Goal: Task Accomplishment & Management: Complete application form

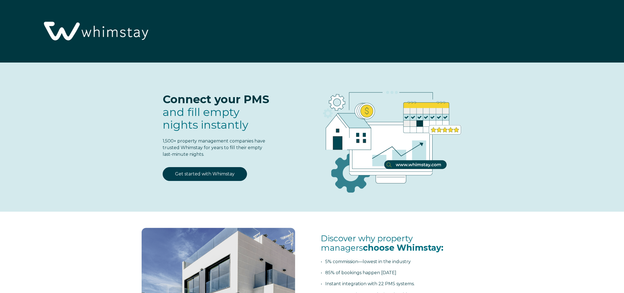
select select "US"
select select "Standard"
click at [201, 176] on link "Get started with Whimstay" at bounding box center [205, 174] width 84 height 14
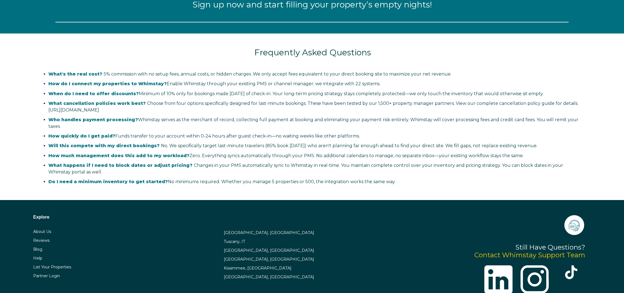
select select "US"
select select "Standard"
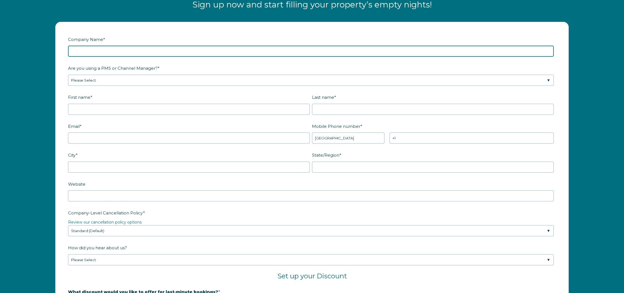
click at [194, 52] on input "Company Name *" at bounding box center [311, 51] width 486 height 11
type input "Fresh Air Vacation Rentals"
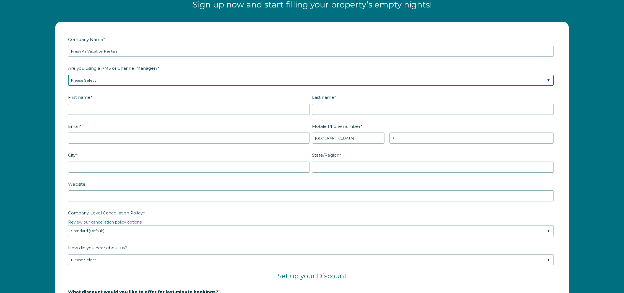
click at [206, 80] on select "Please Select Barefoot BookingPal Boost Brightside CiiRUS Escapia Guesty Hostaw…" at bounding box center [311, 80] width 486 height 11
select select "OwnerRez"
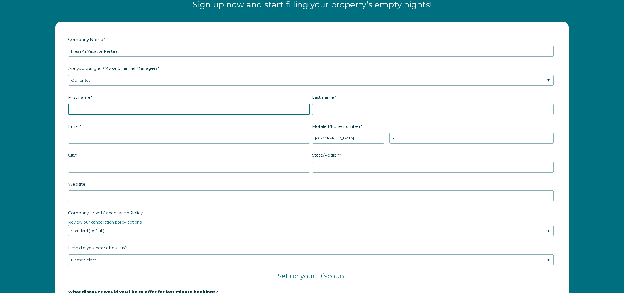
click at [140, 107] on input "First name *" at bounding box center [189, 109] width 242 height 11
type input "Lee"
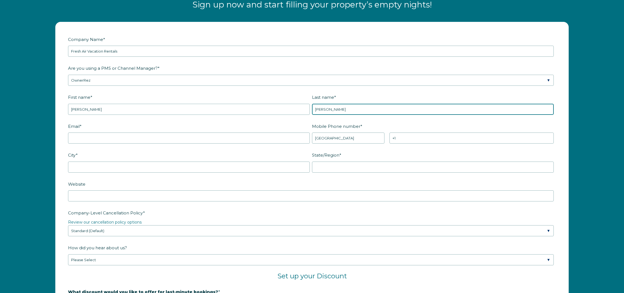
type input "Rowland"
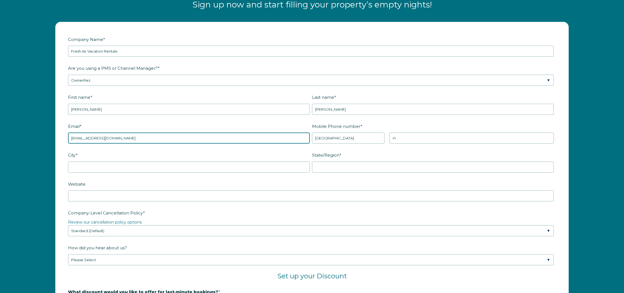
type input "leedew@yahoo.com"
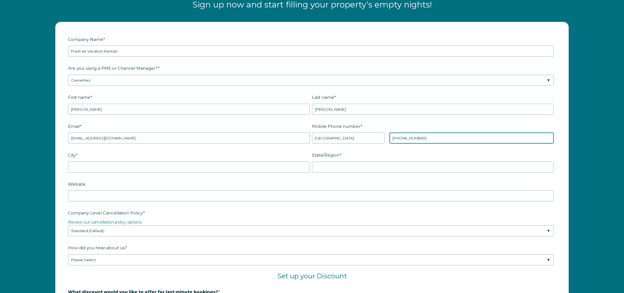
type input "+1 5857398866"
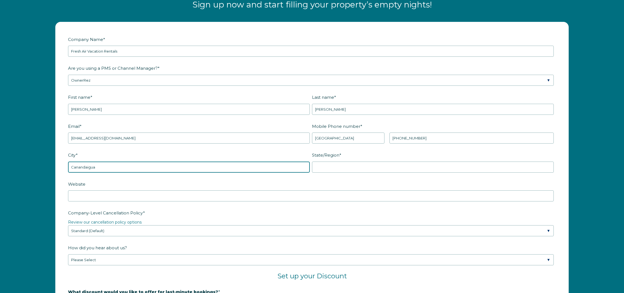
type input "Canandaigua"
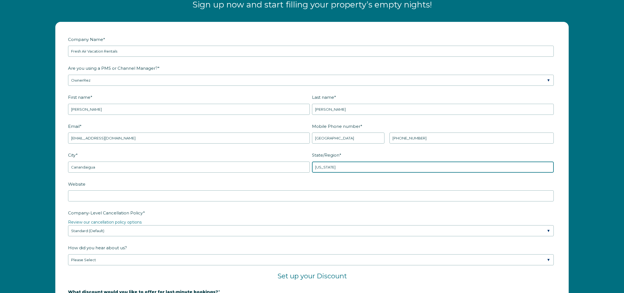
type input "New York"
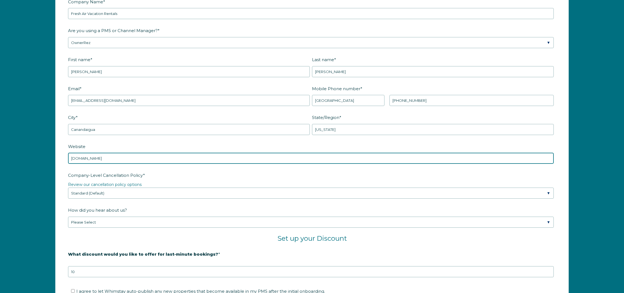
scroll to position [797, 0]
type input "www.freshairvacationrentals.com"
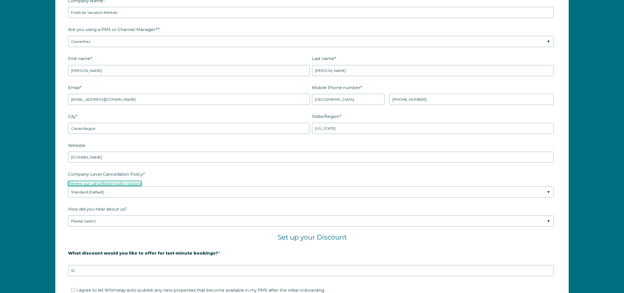
click at [136, 184] on link "Review our cancellation policy options" at bounding box center [105, 183] width 74 height 5
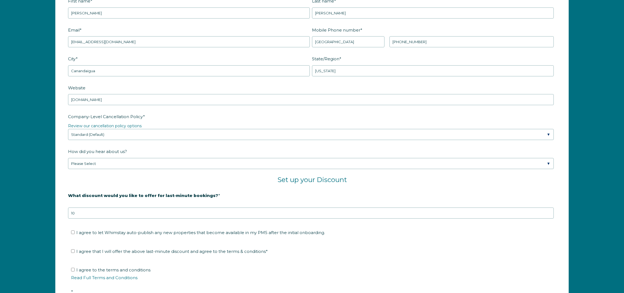
scroll to position [860, 0]
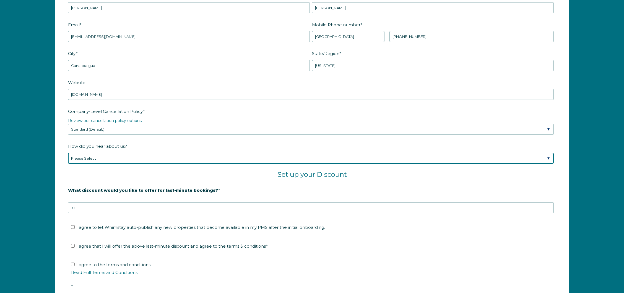
click at [122, 158] on select "Please Select Found Whimstay through a Google search Spoke to a Whimstay salesp…" at bounding box center [311, 158] width 486 height 11
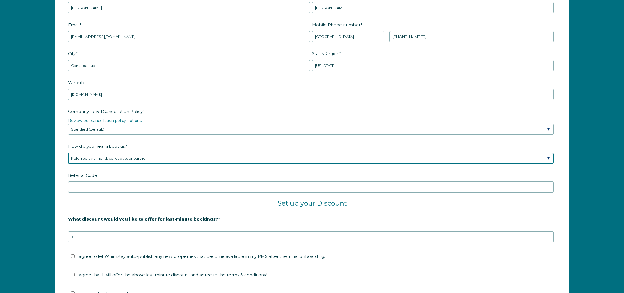
click at [148, 155] on select "Please Select Found Whimstay through a Google search Spoke to a Whimstay salesp…" at bounding box center [311, 158] width 486 height 11
select select "Podcast"
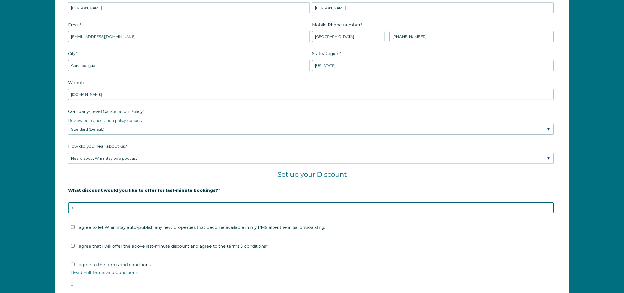
click at [142, 206] on input "10" at bounding box center [311, 207] width 486 height 11
type input "1"
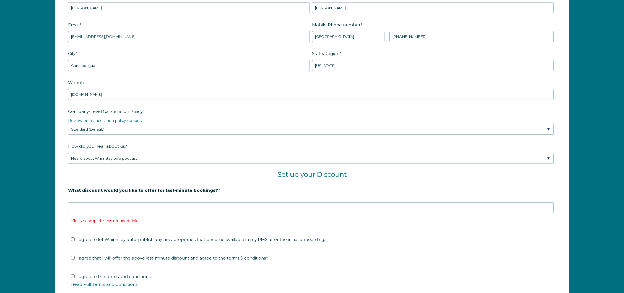
scroll to position [860, 0]
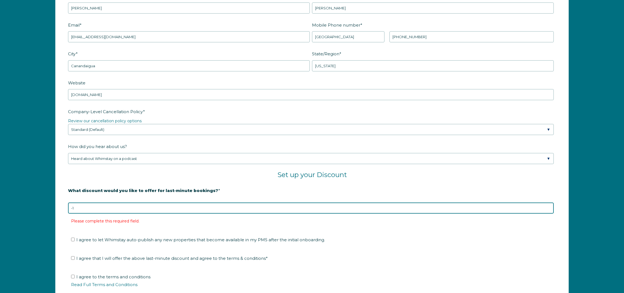
click at [549, 209] on input "-1" at bounding box center [311, 207] width 486 height 11
drag, startPoint x: 549, startPoint y: 207, endPoint x: 425, endPoint y: 199, distance: 124.2
type input "0"
click at [549, 207] on input "0" at bounding box center [311, 207] width 486 height 11
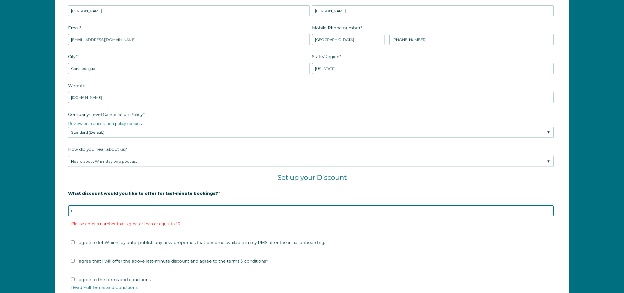
scroll to position [856, 0]
click at [78, 212] on input "0" at bounding box center [311, 212] width 486 height 11
click at [72, 212] on input "0" at bounding box center [311, 212] width 486 height 11
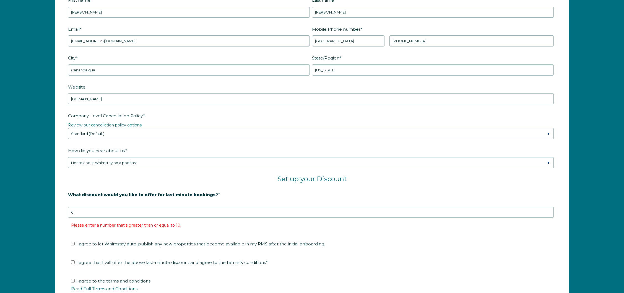
drag, startPoint x: 72, startPoint y: 212, endPoint x: 78, endPoint y: 212, distance: 6.1
click at [72, 212] on input "0" at bounding box center [311, 212] width 486 height 11
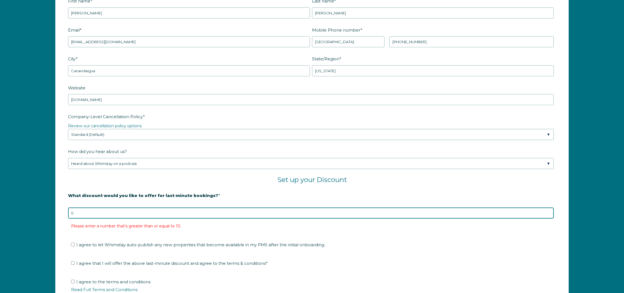
click at [79, 213] on input "0" at bounding box center [311, 212] width 486 height 11
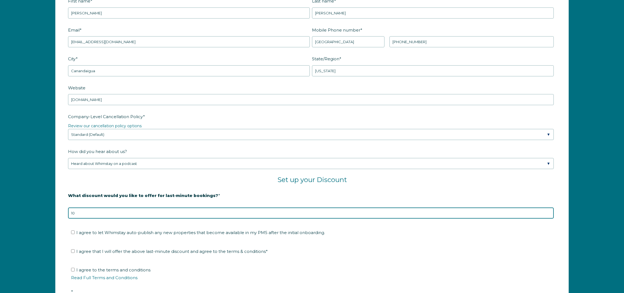
type input "10"
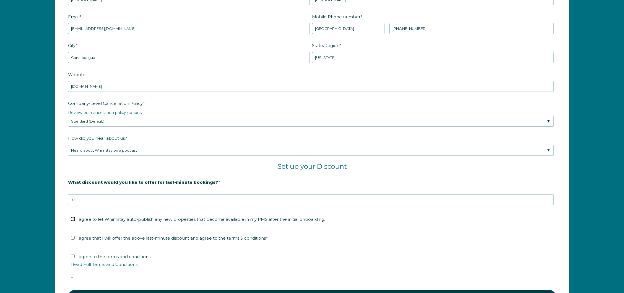
scroll to position [871, 0]
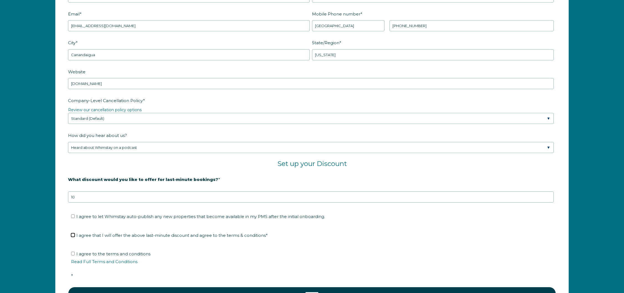
click at [74, 234] on input "I agree that I will offer the above last-minute discount and agree to the terms…" at bounding box center [73, 235] width 4 height 4
checkbox input "true"
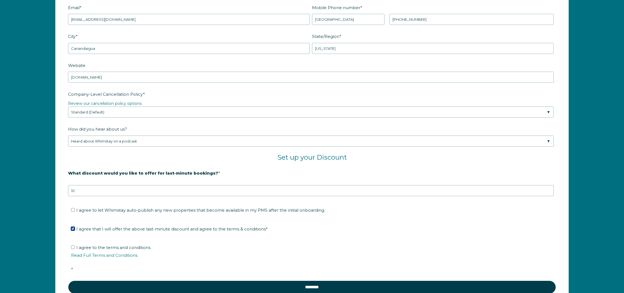
scroll to position [877, 0]
click at [74, 246] on input "I agree to the terms and conditions Read Full Terms and Conditions *" at bounding box center [73, 247] width 4 height 4
checkbox input "true"
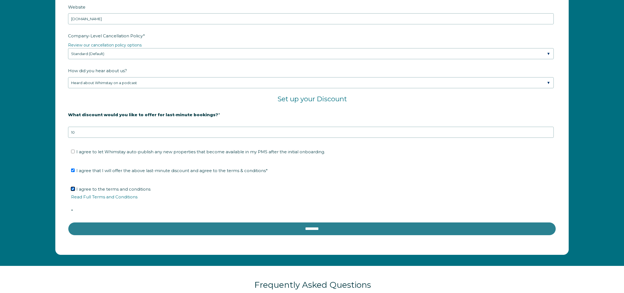
scroll to position [935, 0]
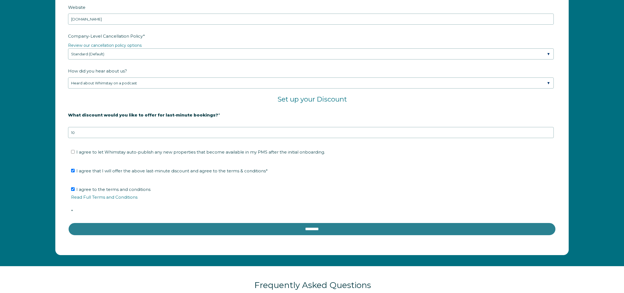
click at [299, 228] on input "********" at bounding box center [312, 228] width 488 height 13
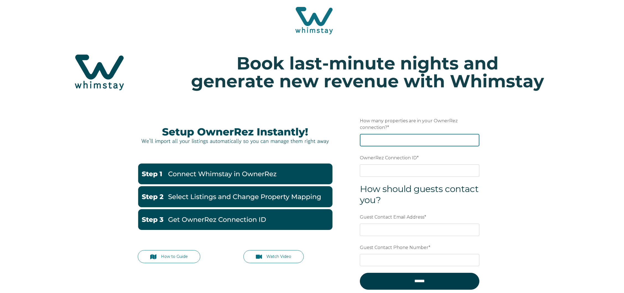
click at [377, 140] on input "How many properties are in your OwnerRez connection? *" at bounding box center [419, 140] width 119 height 12
type input "1"
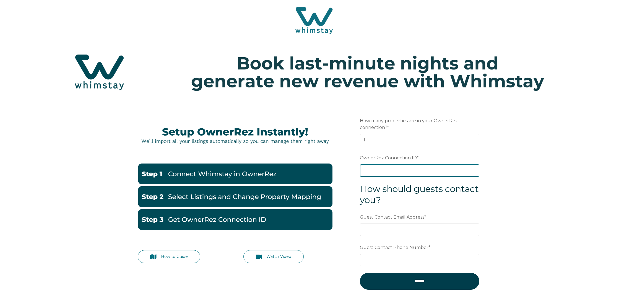
click at [393, 169] on input "OwnerRez Connection ID *" at bounding box center [419, 170] width 119 height 12
paste input "ora7ccddfbeax"
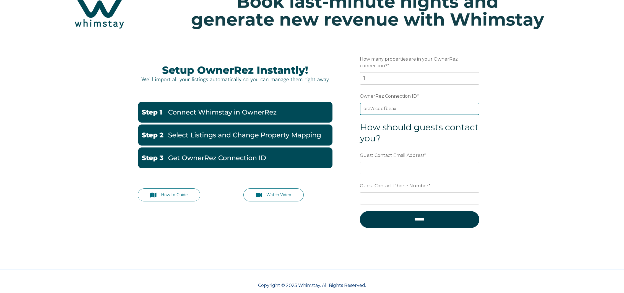
scroll to position [64, 0]
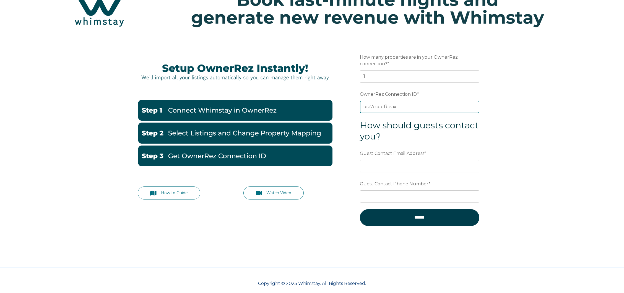
type input "ora7ccddfbeax"
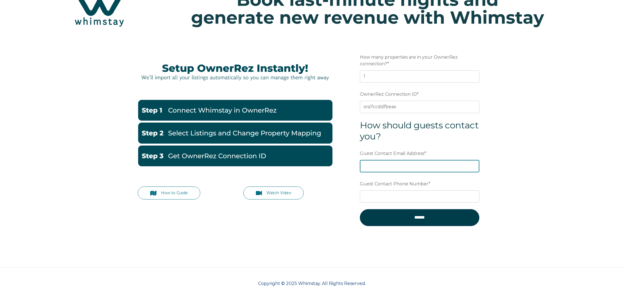
click at [389, 167] on input "Guest Contact Email Address *" at bounding box center [419, 166] width 119 height 12
type input "lee@freshairvacationrentals.com"
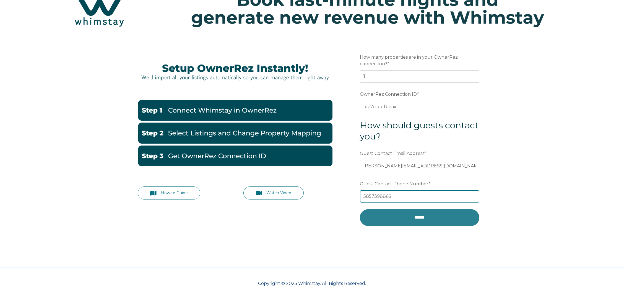
type input "5857398866"
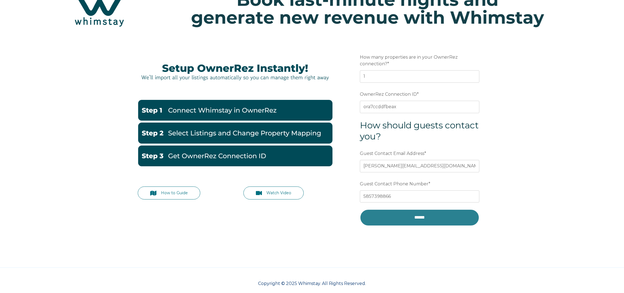
click at [415, 218] on input "******" at bounding box center [419, 217] width 119 height 17
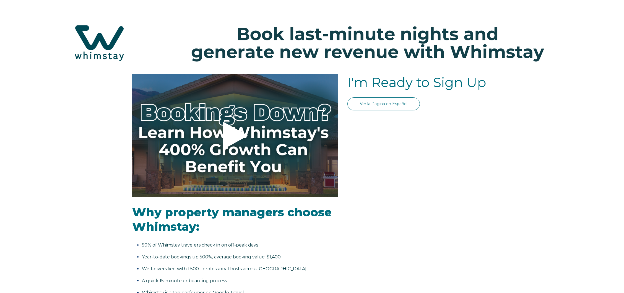
select select "US"
select select "Standard"
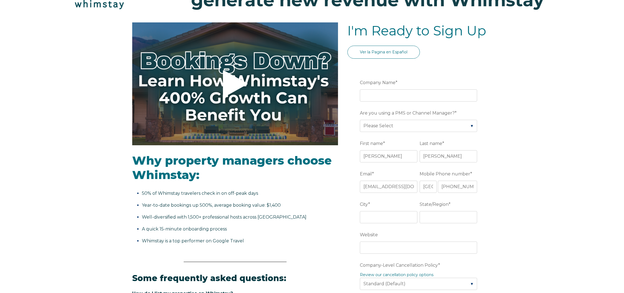
scroll to position [45, 0]
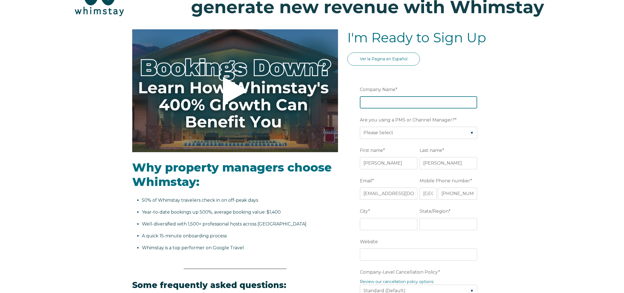
click at [397, 102] on input "Company Name *" at bounding box center [418, 102] width 117 height 12
type input "R"
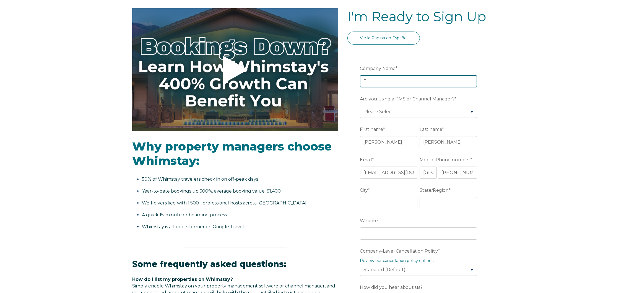
scroll to position [66, 0]
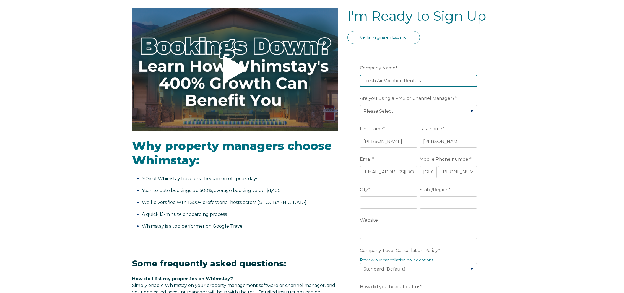
type input "Fresh Air Vacation Rentals"
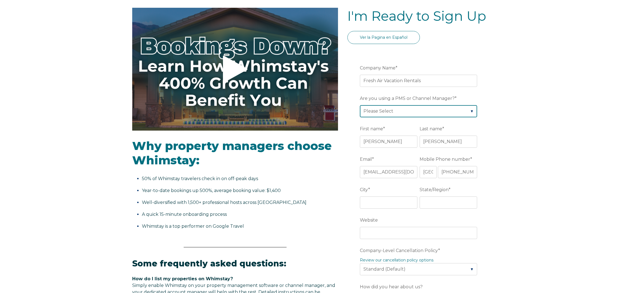
click at [468, 111] on select "Please Select Barefoot BookingPal Boost Brightside CiiRUS Escapia Guesty Hostaw…" at bounding box center [418, 111] width 117 height 12
select select "OwnerRez"
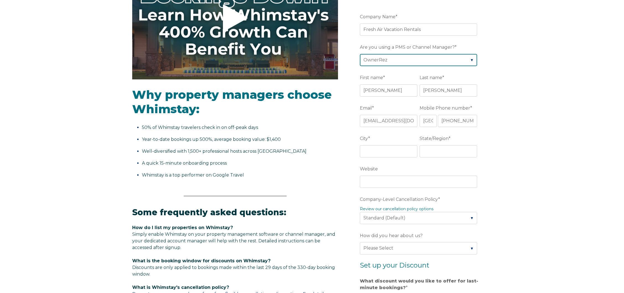
scroll to position [119, 0]
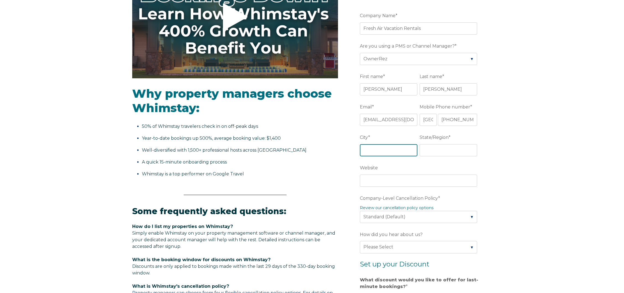
click at [385, 151] on input "City *" at bounding box center [389, 150] width 58 height 12
type input "Canandaigua"
type input "New York"
click at [456, 182] on input "Website" at bounding box center [418, 181] width 117 height 12
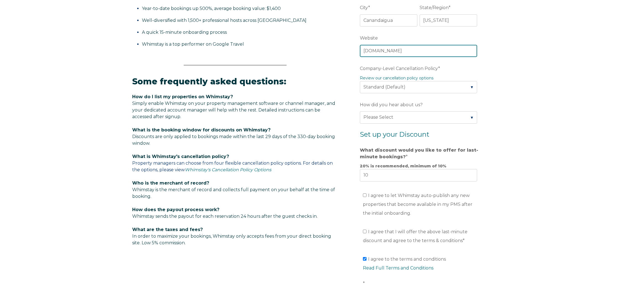
scroll to position [249, 0]
type input "www.freshairvacationrentals.com"
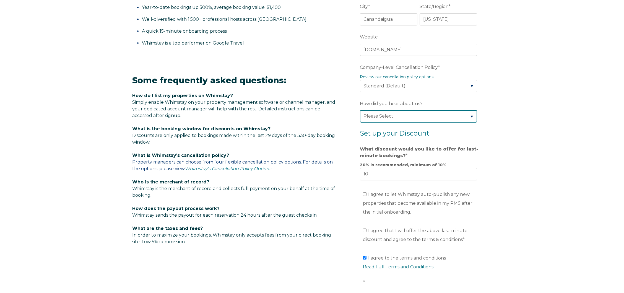
click at [471, 116] on select "Please Select Found Whimstay through a Google search Spoke to a Whimstay salesp…" at bounding box center [418, 116] width 117 height 12
select select "Podcast"
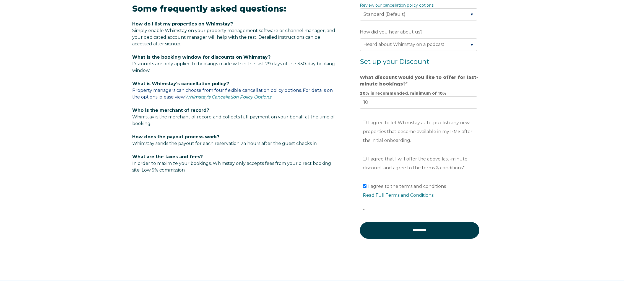
scroll to position [323, 0]
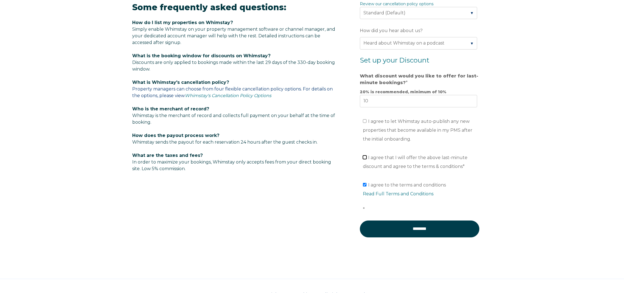
click at [365, 157] on input "I agree that I will offer the above last-minute discount and agree to the terms…" at bounding box center [365, 157] width 4 height 4
checkbox input "true"
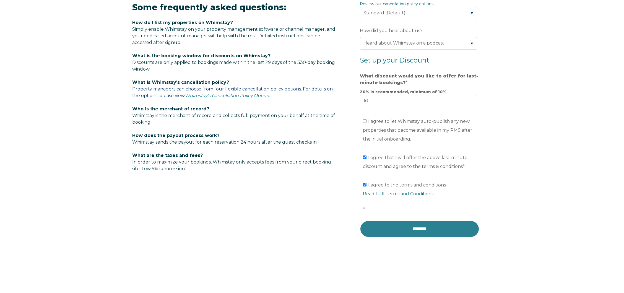
click at [420, 228] on input "********" at bounding box center [419, 228] width 119 height 17
